Goal: Transaction & Acquisition: Purchase product/service

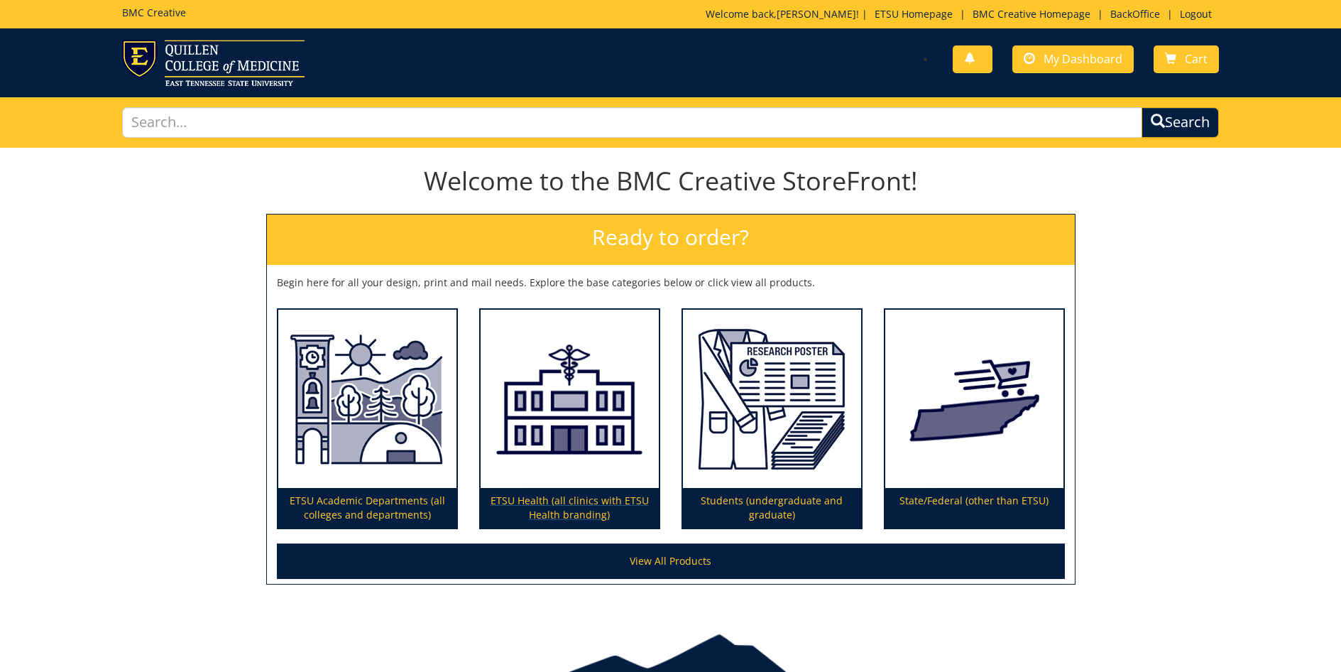
click at [566, 424] on img at bounding box center [570, 399] width 178 height 179
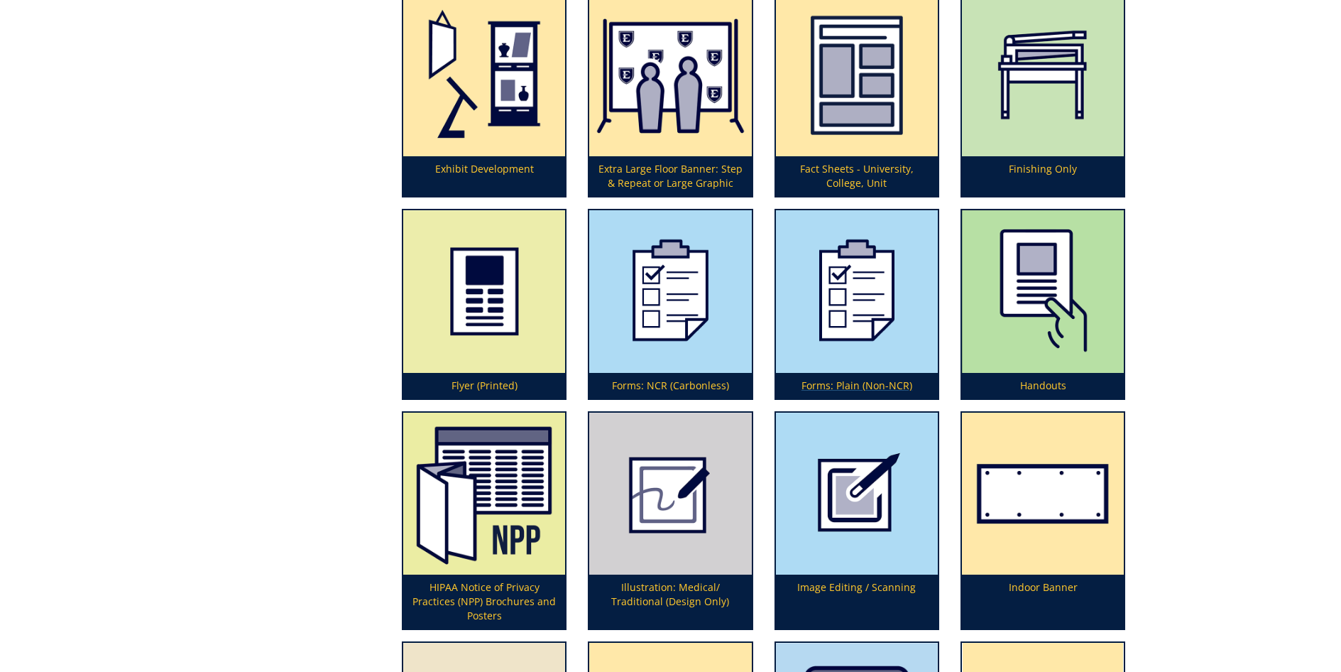
scroll to position [1771, 0]
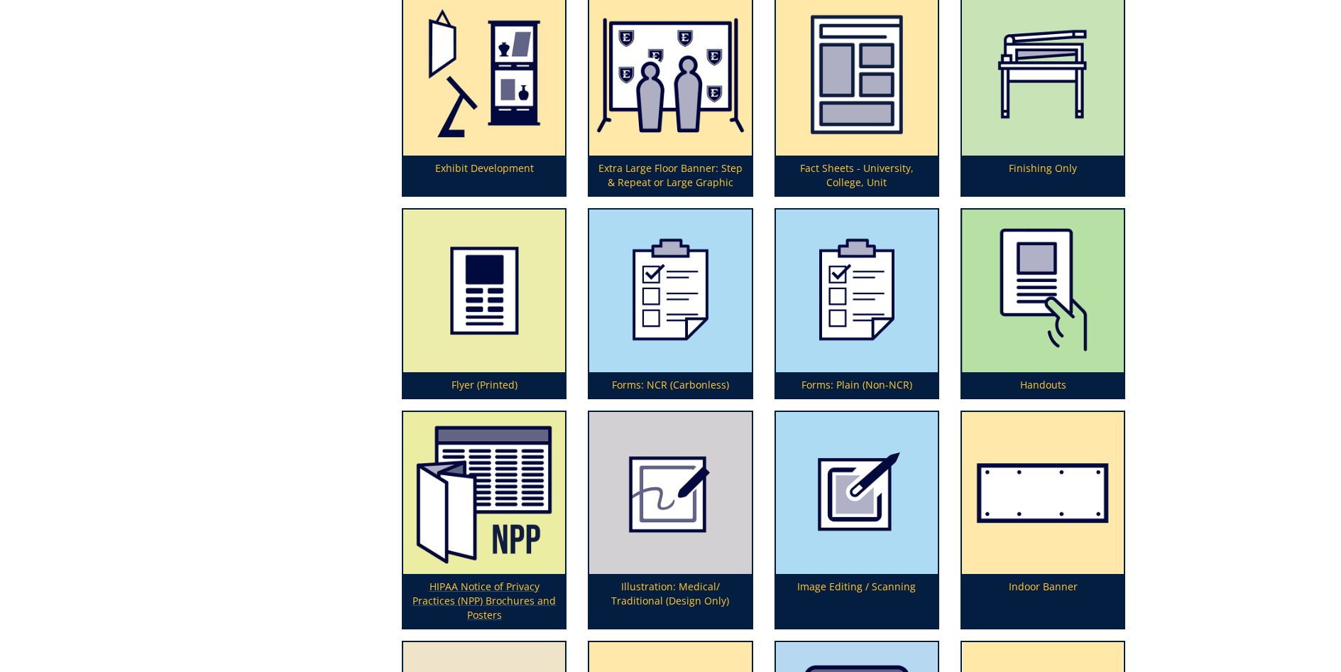
click at [504, 487] on img at bounding box center [484, 493] width 162 height 162
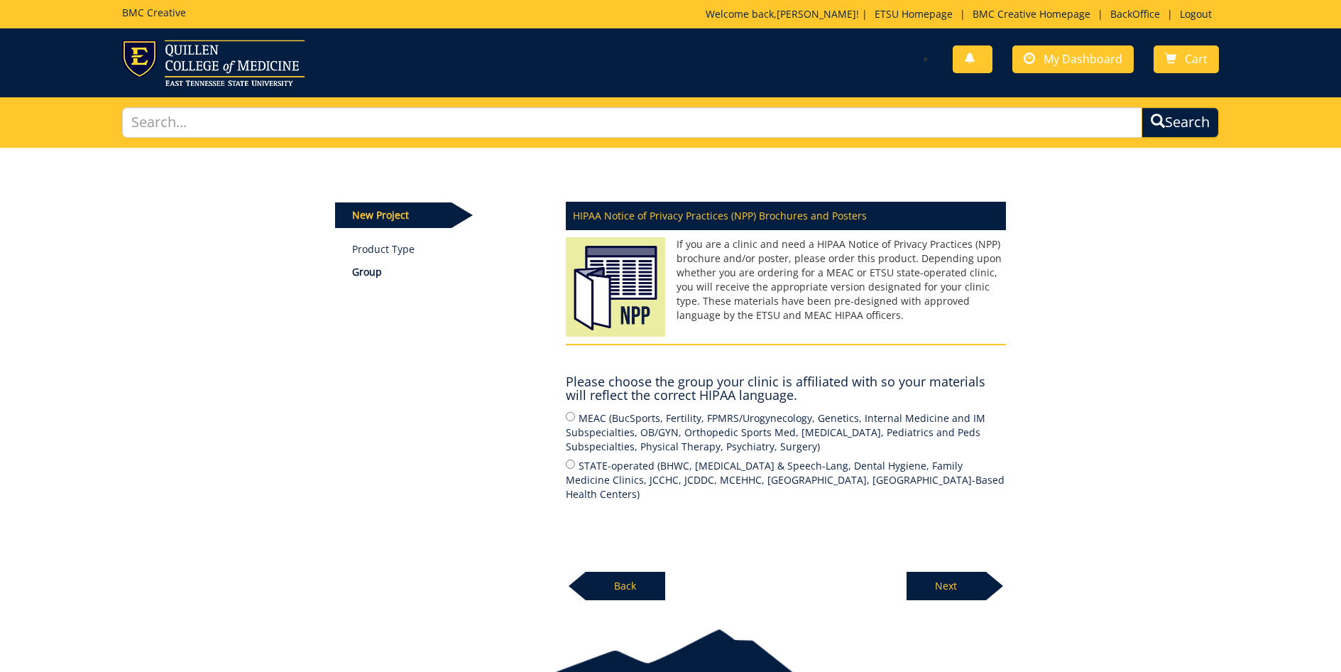
click at [568, 464] on input "STATE-operated (BHWC, [MEDICAL_DATA] & Speech-Lang, Dental Hygiene, Family Medi…" at bounding box center [570, 463] width 9 height 9
radio input "true"
click at [946, 583] on p "Next" at bounding box center [947, 585] width 80 height 28
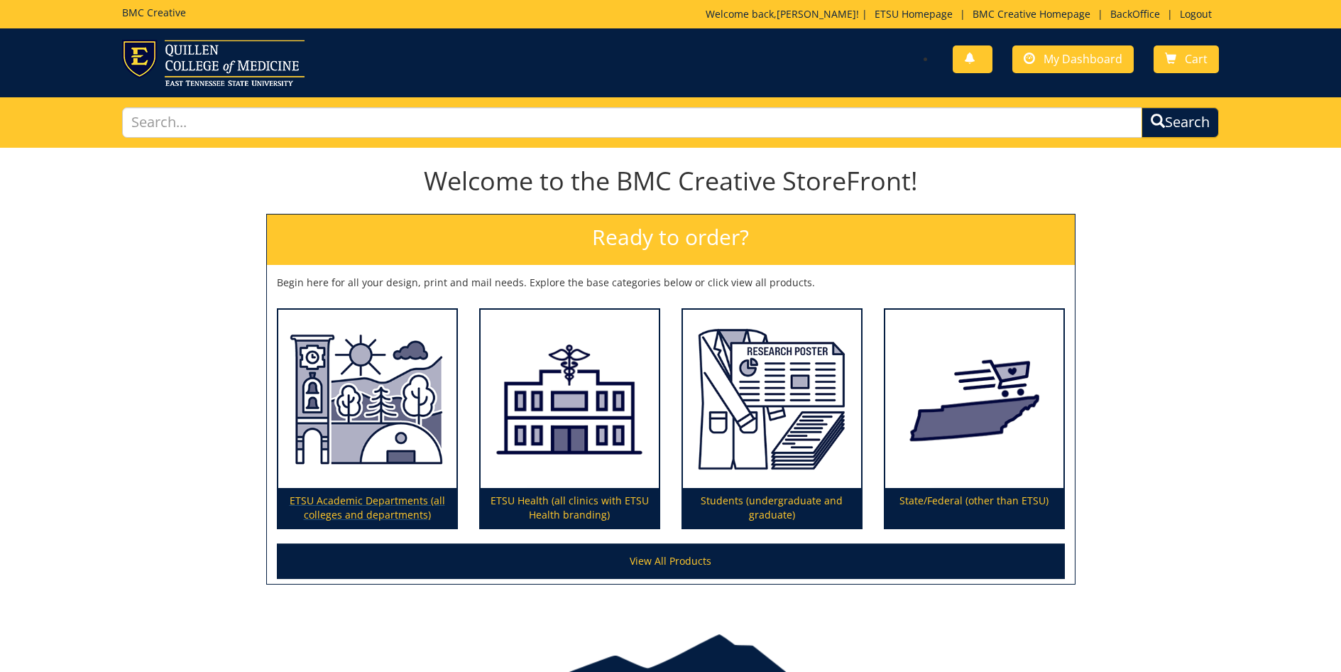
click at [381, 384] on img at bounding box center [367, 399] width 178 height 179
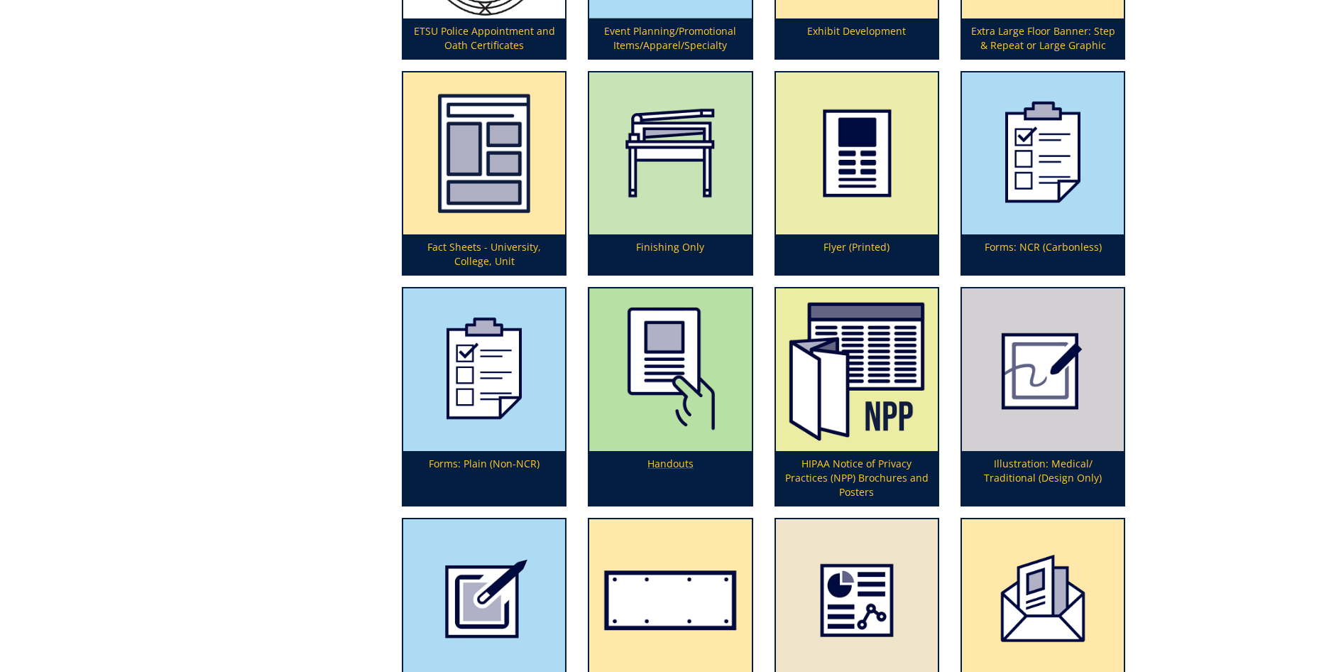
scroll to position [2016, 0]
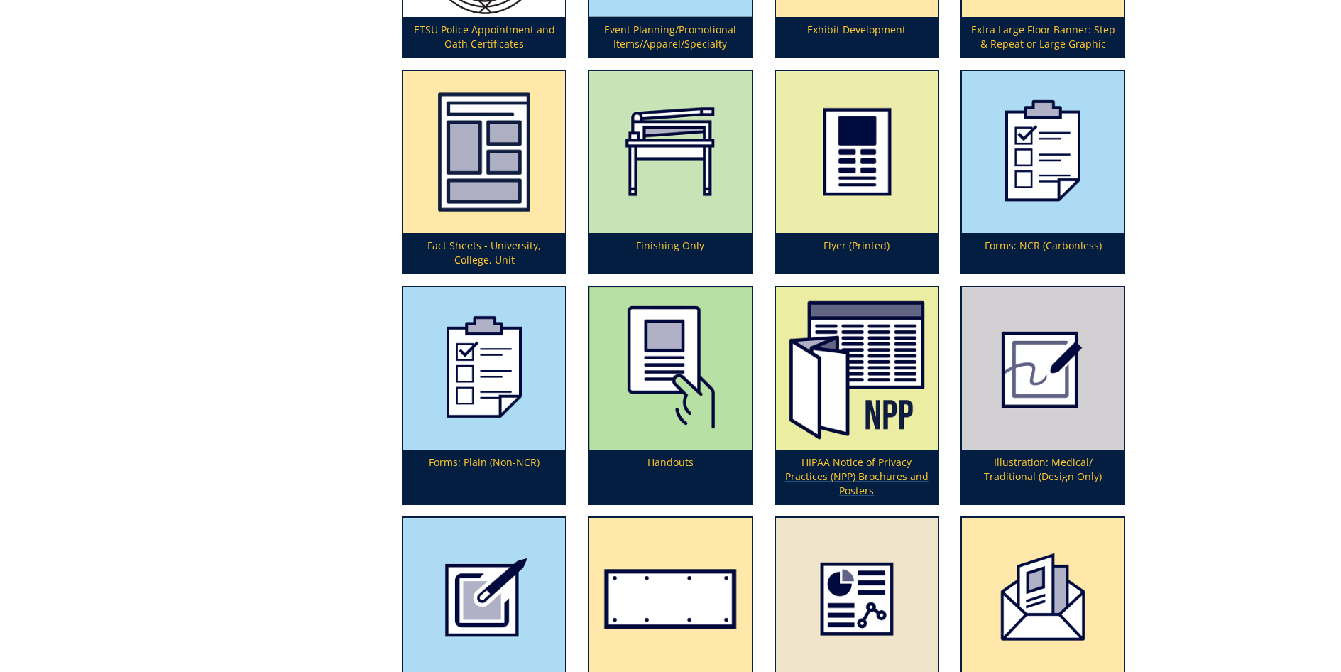
click at [861, 384] on img at bounding box center [857, 368] width 162 height 162
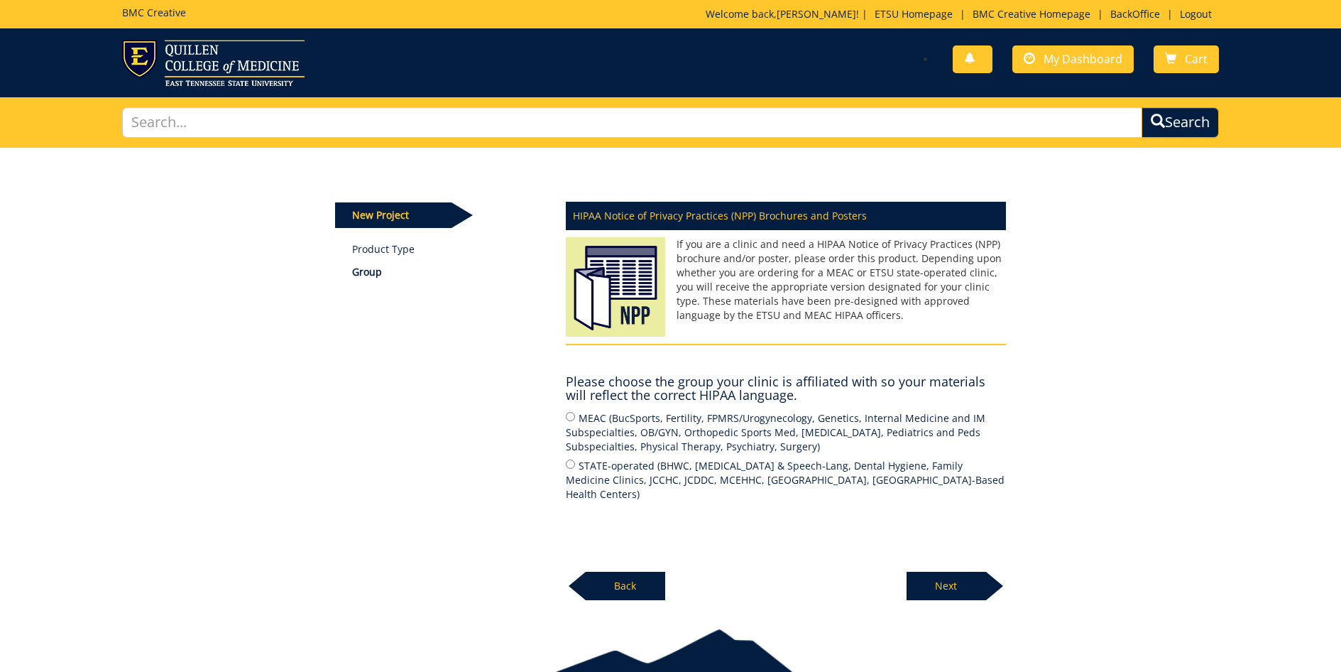
click at [569, 415] on input "MEAC (BucSports, Fertility, FPMRS/Urogynecology, Genetics, Internal Medicine an…" at bounding box center [570, 416] width 9 height 9
radio input "true"
click at [954, 581] on p "Next" at bounding box center [947, 585] width 80 height 28
